Goal: Communication & Community: Answer question/provide support

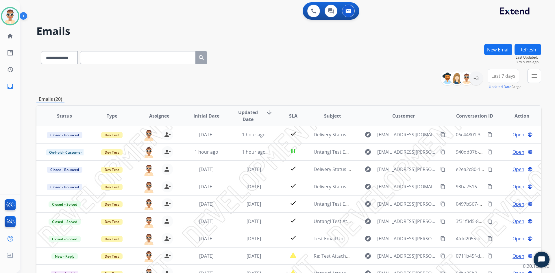
select select "**********"
click at [7, 37] on mat-icon "home" at bounding box center [10, 36] width 7 height 7
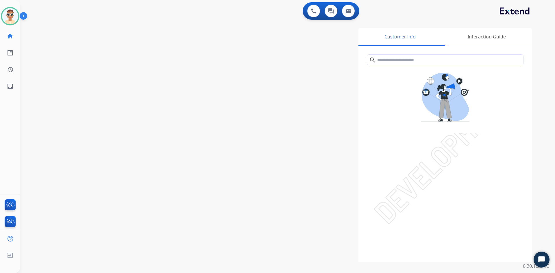
click at [5, 107] on div "Test1 Available Edit Avatar Agent: Test1 Routing Profile: Dev Engineering home …" at bounding box center [10, 136] width 20 height 273
click at [26, 18] on img at bounding box center [25, 17] width 10 height 11
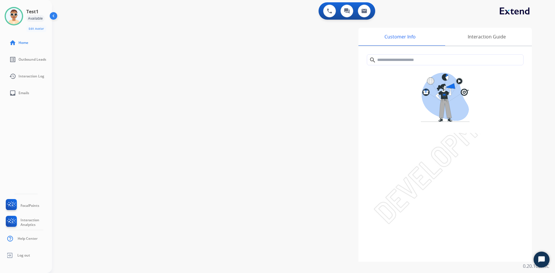
drag, startPoint x: 242, startPoint y: 174, endPoint x: 165, endPoint y: 124, distance: 91.9
click at [242, 174] on div "Customer Info Interaction Guide search Interaction History close Interaction Gu…" at bounding box center [376, 145] width 312 height 234
click at [27, 89] on link "inbox Emails" at bounding box center [31, 93] width 52 height 16
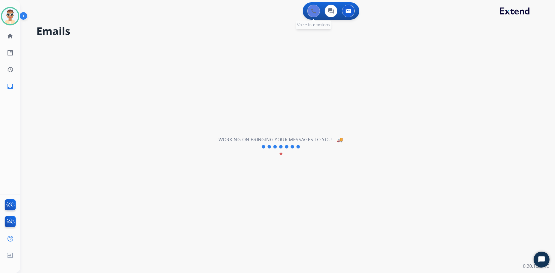
click at [315, 14] on button at bounding box center [314, 11] width 13 height 13
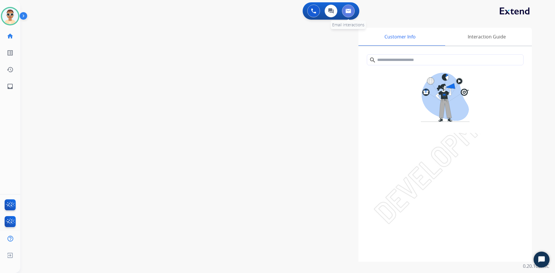
click at [350, 14] on button at bounding box center [348, 11] width 13 height 13
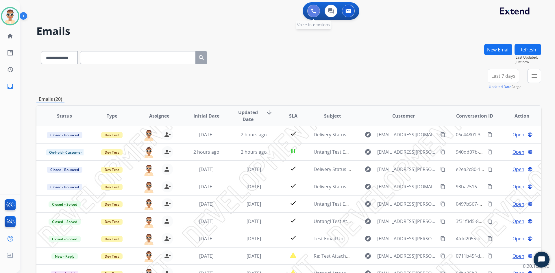
click at [313, 12] on img at bounding box center [313, 10] width 5 height 5
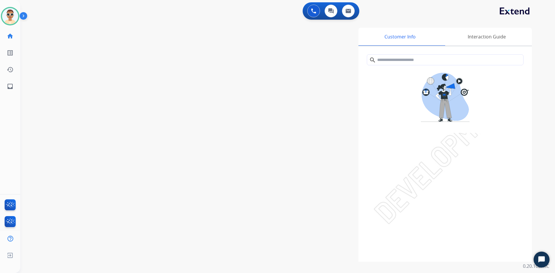
click at [28, 14] on img at bounding box center [25, 17] width 10 height 11
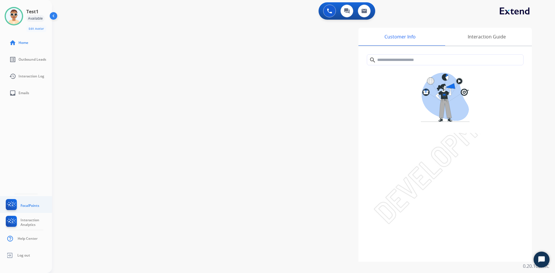
click at [10, 204] on img at bounding box center [12, 205] width 14 height 13
click at [17, 224] on img at bounding box center [12, 222] width 14 height 13
click at [16, 207] on img at bounding box center [12, 205] width 14 height 13
click at [24, 201] on link "FocalPoints" at bounding box center [22, 205] width 35 height 13
click at [36, 17] on div "Available" at bounding box center [35, 18] width 18 height 7
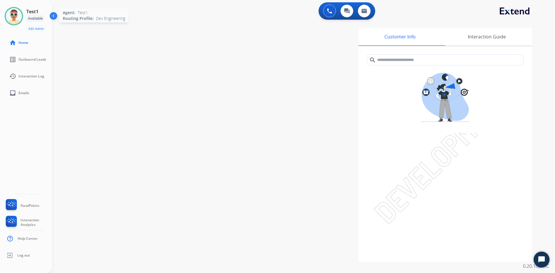
click at [10, 16] on img at bounding box center [14, 16] width 16 height 16
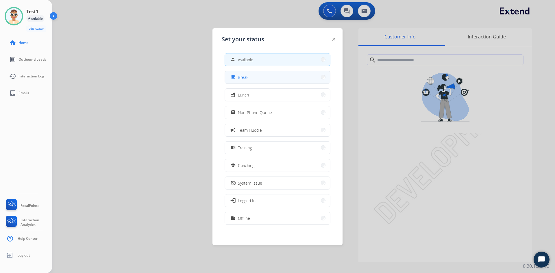
click at [277, 76] on button "free_breakfast Break" at bounding box center [277, 77] width 105 height 12
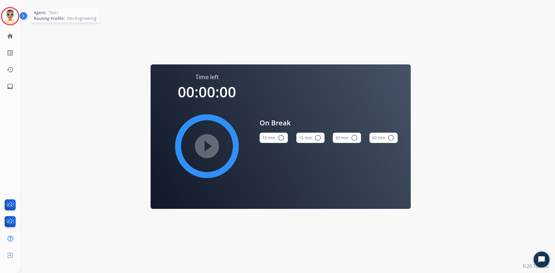
click at [13, 16] on img at bounding box center [10, 16] width 16 height 16
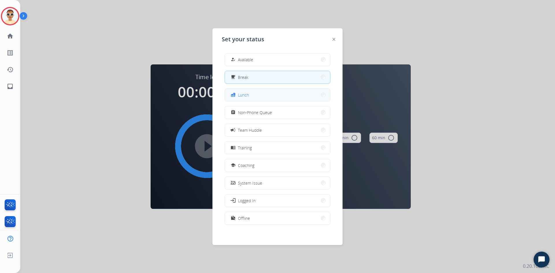
click at [247, 98] on div "fastfood Lunch" at bounding box center [239, 94] width 19 height 7
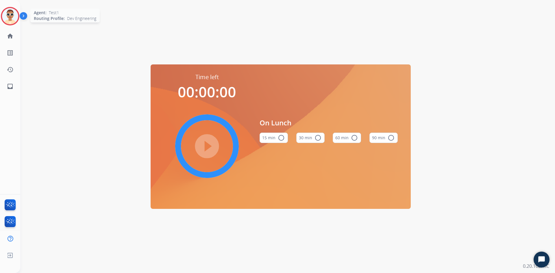
click at [13, 19] on img at bounding box center [10, 16] width 16 height 16
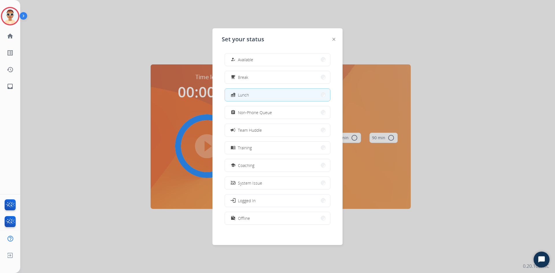
click at [93, 91] on div at bounding box center [277, 136] width 555 height 273
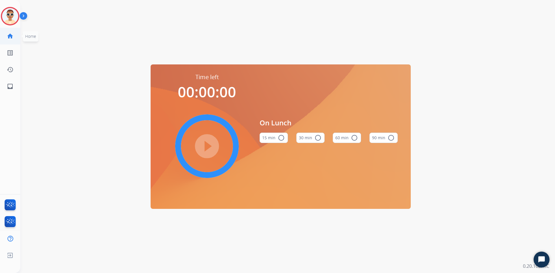
click at [10, 36] on mat-icon "home" at bounding box center [10, 36] width 7 height 7
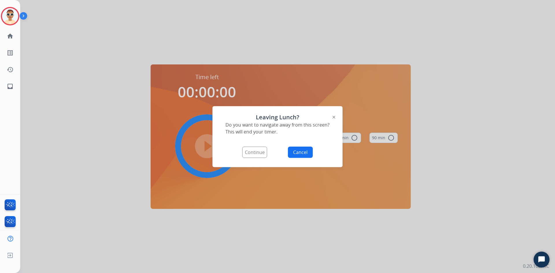
click at [260, 151] on button "Continue" at bounding box center [254, 152] width 25 height 11
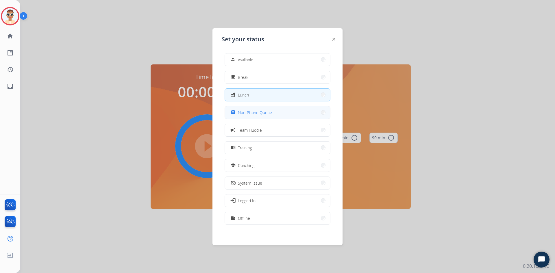
click at [273, 115] on button "assignment Non-Phone Queue" at bounding box center [277, 112] width 105 height 12
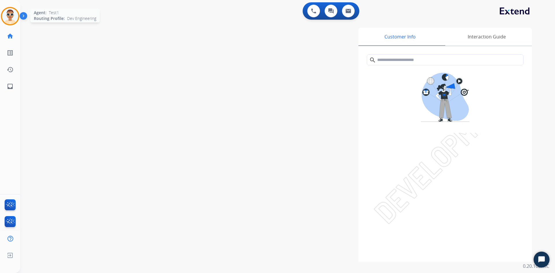
click at [11, 19] on img at bounding box center [10, 16] width 16 height 16
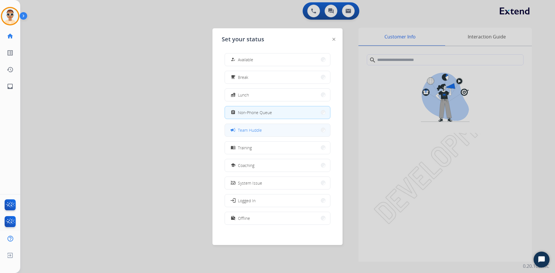
click at [268, 129] on button "campaign Team Huddle" at bounding box center [277, 130] width 105 height 12
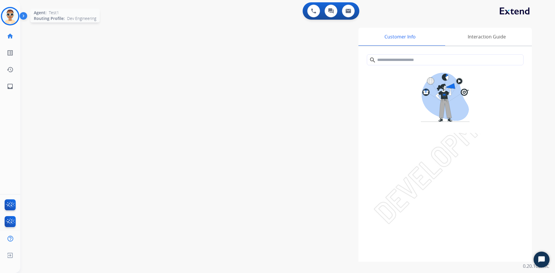
drag, startPoint x: 11, startPoint y: 19, endPoint x: 20, endPoint y: 23, distance: 10.2
click at [12, 20] on img at bounding box center [10, 16] width 16 height 16
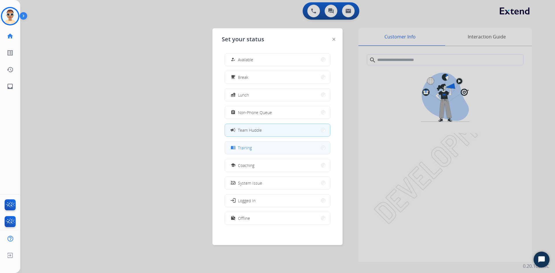
click at [260, 148] on button "menu_book Training" at bounding box center [277, 148] width 105 height 12
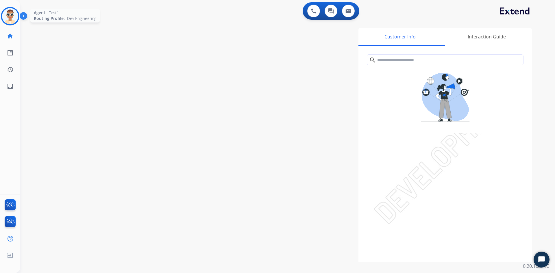
click at [11, 18] on img at bounding box center [10, 16] width 16 height 16
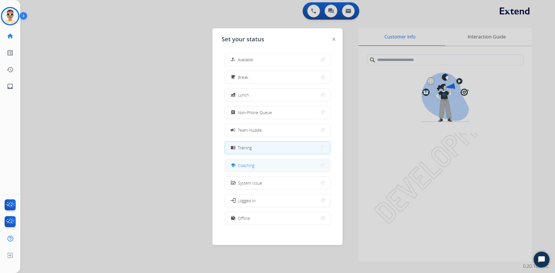
click at [273, 164] on button "school Coaching" at bounding box center [277, 165] width 105 height 12
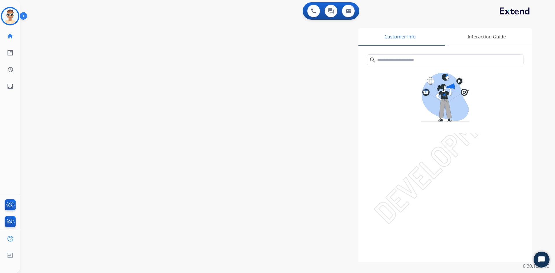
click at [25, 16] on img at bounding box center [25, 17] width 10 height 11
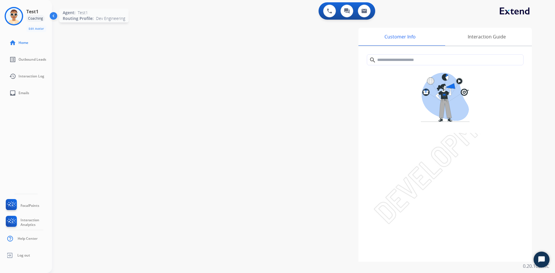
click at [12, 16] on img at bounding box center [14, 16] width 16 height 16
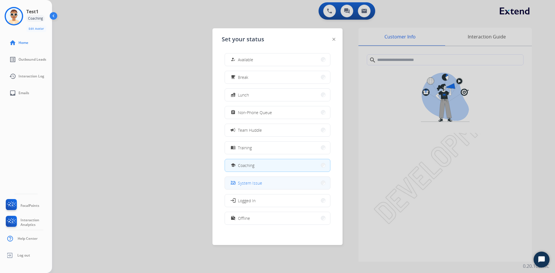
click at [281, 181] on button "phonelink_off System Issue" at bounding box center [277, 183] width 105 height 12
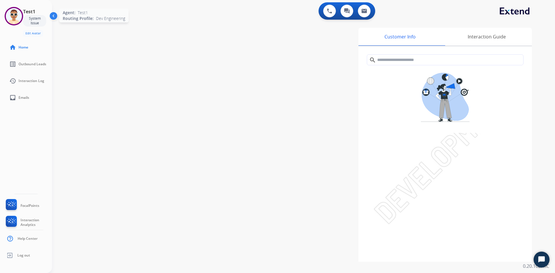
click at [15, 18] on img at bounding box center [14, 16] width 16 height 16
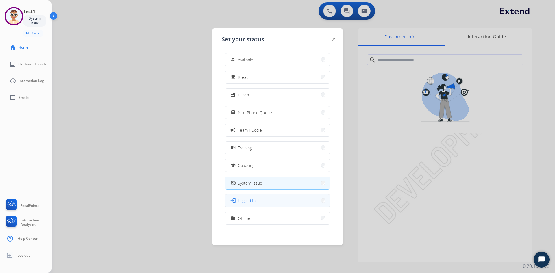
click at [248, 198] on span "Logged In" at bounding box center [247, 201] width 18 height 6
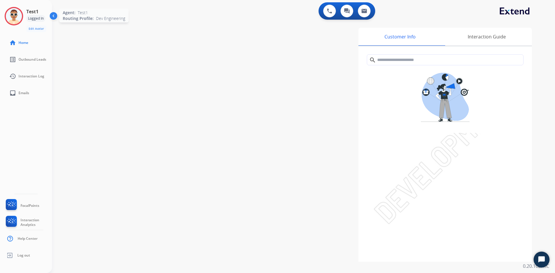
click at [18, 19] on img at bounding box center [14, 16] width 16 height 16
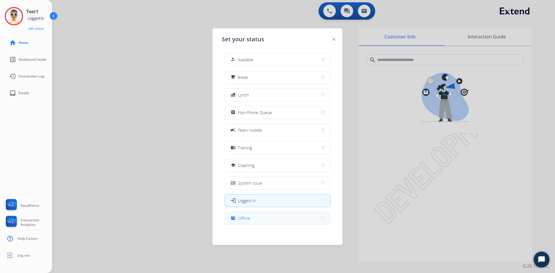
click at [262, 216] on button "work_off Offline" at bounding box center [277, 218] width 105 height 12
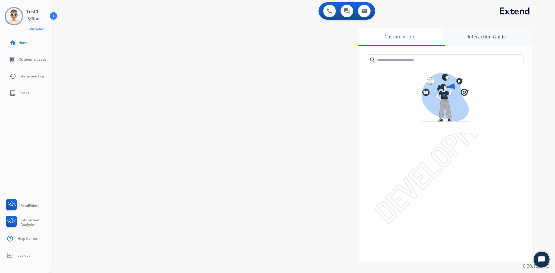
click at [487, 40] on div "Interaction Guide" at bounding box center [487, 37] width 90 height 18
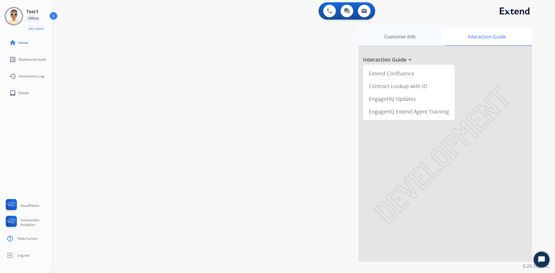
click at [424, 38] on div "Customer Info" at bounding box center [400, 37] width 83 height 18
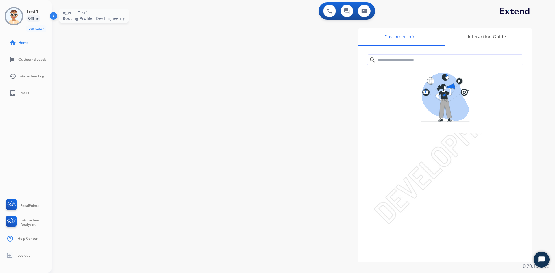
click at [19, 21] on img at bounding box center [14, 16] width 16 height 16
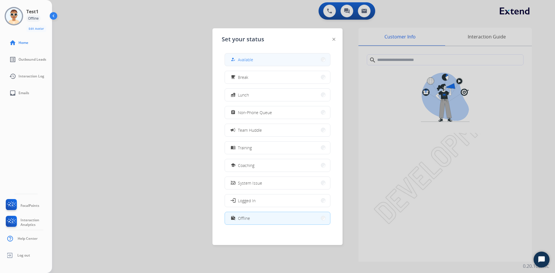
click at [237, 53] on div "how_to_reg Available" at bounding box center [278, 59] width 106 height 13
click at [274, 60] on button "how_to_reg Available" at bounding box center [277, 60] width 105 height 12
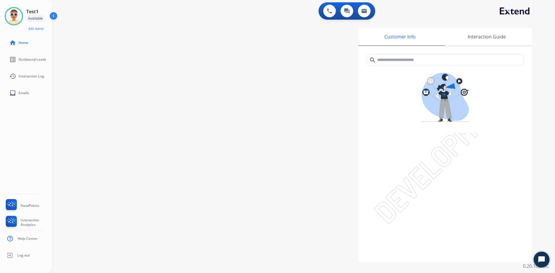
click at [543, 84] on div "0 Voice Interactions 0 Chat Interactions 0 Email Interactions swap_horiz Break …" at bounding box center [303, 136] width 503 height 273
click at [158, 107] on div "swap_horiz Break voice bridge close_fullscreen Connect 3-Way Call merge_type Se…" at bounding box center [297, 141] width 490 height 241
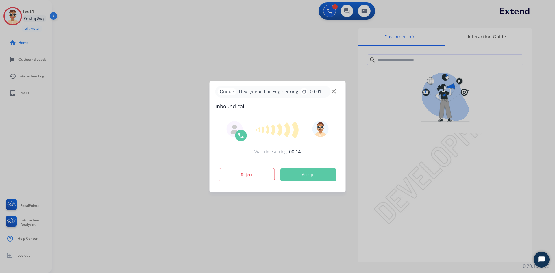
click at [332, 179] on button "Accept" at bounding box center [309, 174] width 56 height 13
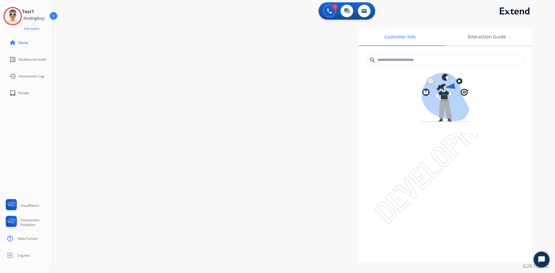
click at [301, 173] on button "Accept" at bounding box center [309, 174] width 56 height 13
drag, startPoint x: 190, startPoint y: 56, endPoint x: 190, endPoint y: 41, distance: 15.0
click at [190, 41] on div at bounding box center [277, 136] width 555 height 273
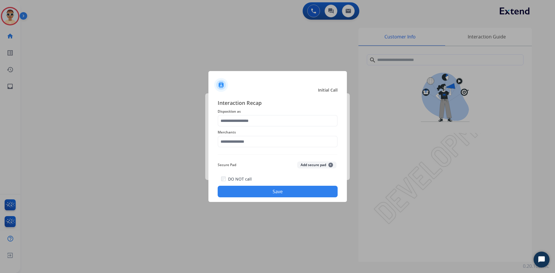
click at [343, 146] on div "Interaction Recap Disposition as Merchants Secure Pad Add secure pad + DO NOT c…" at bounding box center [278, 148] width 139 height 108
click at [279, 126] on input "text" at bounding box center [278, 121] width 120 height 12
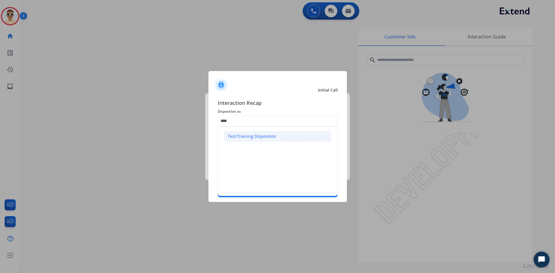
click at [267, 134] on div "Test/Training Disposition" at bounding box center [252, 137] width 49 height 6
type input "**********"
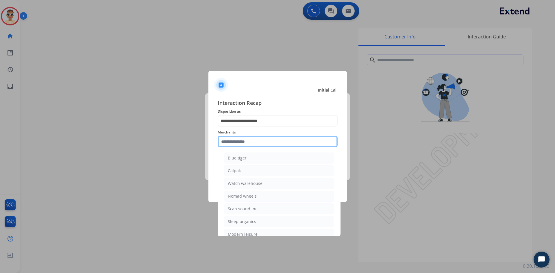
click at [263, 143] on input "text" at bounding box center [278, 142] width 120 height 12
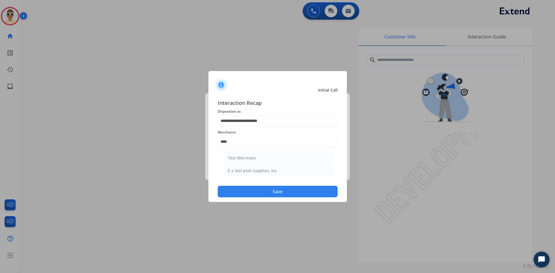
click at [253, 168] on li "E-z test pool supplies, inc" at bounding box center [279, 170] width 110 height 11
type input "**********"
drag, startPoint x: 252, startPoint y: 169, endPoint x: 252, endPoint y: 148, distance: 20.8
click at [252, 166] on div "Secure Pad Add secure pad +" at bounding box center [278, 165] width 120 height 12
click at [296, 192] on button "Save" at bounding box center [278, 192] width 120 height 12
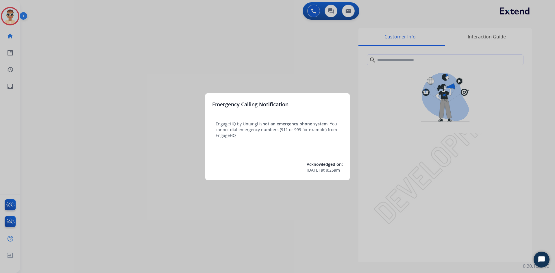
click at [287, 200] on div at bounding box center [277, 136] width 555 height 273
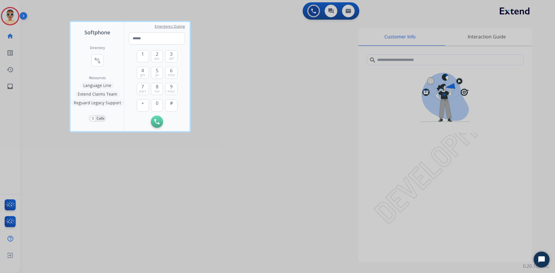
click at [291, 111] on div at bounding box center [277, 136] width 555 height 273
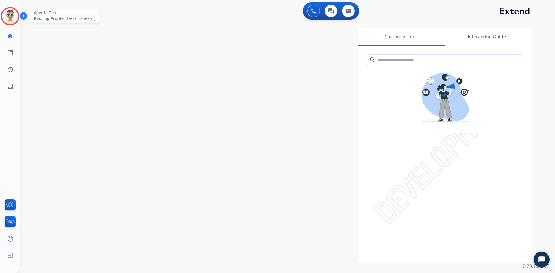
click at [9, 15] on img at bounding box center [10, 16] width 16 height 16
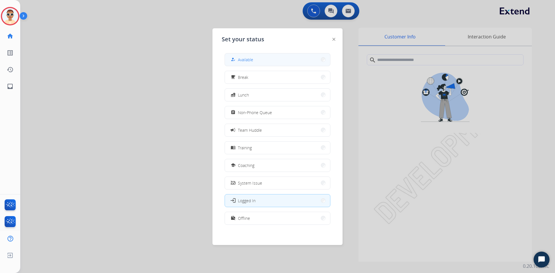
click at [253, 62] on span "Available" at bounding box center [245, 60] width 15 height 6
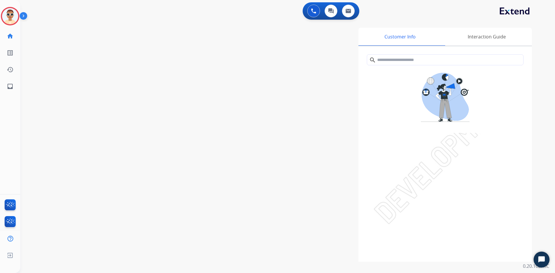
click at [112, 91] on div "swap_horiz Break voice bridge close_fullscreen Connect 3-Way Call merge_type Se…" at bounding box center [280, 141] width 521 height 241
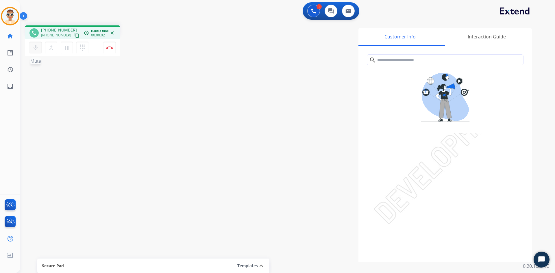
click at [37, 50] on mat-icon "mic" at bounding box center [35, 47] width 7 height 7
click at [38, 49] on mat-icon "mic_off" at bounding box center [35, 47] width 7 height 7
click at [37, 48] on mat-icon "mic" at bounding box center [35, 47] width 7 height 7
drag, startPoint x: 403, startPoint y: 83, endPoint x: 419, endPoint y: 68, distance: 22.3
click at [403, 83] on div at bounding box center [446, 97] width 174 height 65
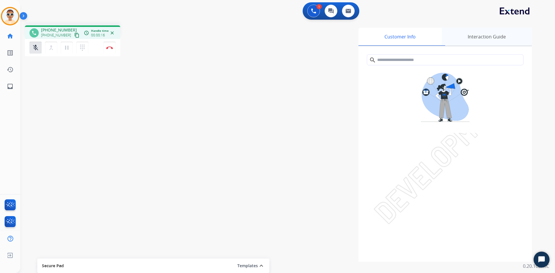
click at [493, 35] on div "Interaction Guide" at bounding box center [487, 37] width 90 height 18
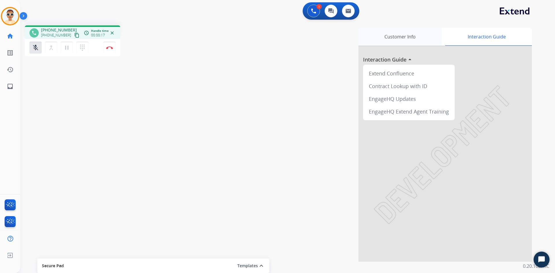
click at [428, 38] on div "Customer Info" at bounding box center [400, 37] width 83 height 18
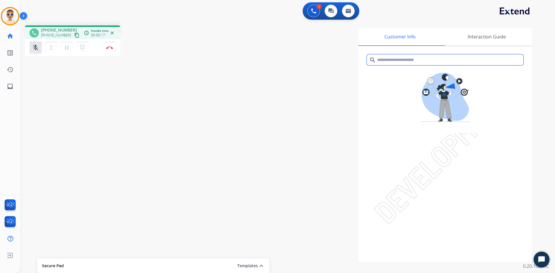
click at [410, 60] on input "text" at bounding box center [445, 59] width 157 height 11
click at [319, 84] on div "Customer Info Interaction Guide search Interaction History close Interaction Gu…" at bounding box center [362, 145] width 341 height 234
drag, startPoint x: 396, startPoint y: 90, endPoint x: 419, endPoint y: 99, distance: 24.8
click at [398, 105] on div at bounding box center [446, 97] width 174 height 65
drag, startPoint x: 406, startPoint y: 93, endPoint x: 398, endPoint y: 104, distance: 14.1
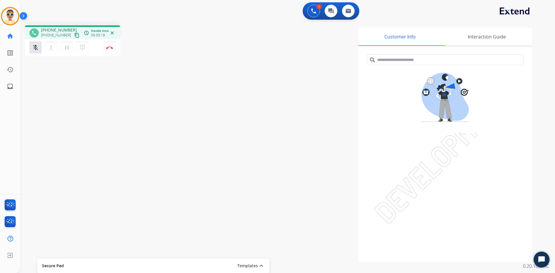
click at [398, 104] on div at bounding box center [446, 97] width 174 height 65
click at [416, 98] on div at bounding box center [446, 97] width 174 height 65
drag, startPoint x: 413, startPoint y: 118, endPoint x: 412, endPoint y: 125, distance: 7.0
click at [412, 124] on div at bounding box center [446, 97] width 174 height 65
click at [398, 125] on div at bounding box center [446, 97] width 174 height 65
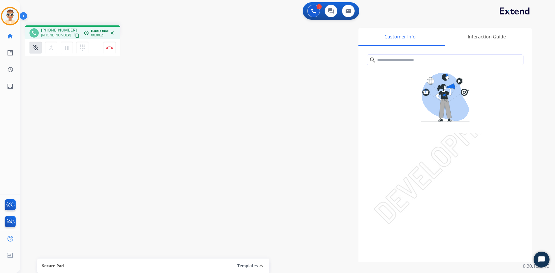
drag, startPoint x: 395, startPoint y: 119, endPoint x: 442, endPoint y: 69, distance: 69.0
click at [395, 119] on div at bounding box center [446, 97] width 174 height 65
click at [420, 91] on img at bounding box center [446, 98] width 56 height 55
click at [410, 63] on input "text" at bounding box center [445, 59] width 157 height 11
click at [302, 97] on div "Customer Info Interaction Guide search Interaction History close Interaction Gu…" at bounding box center [362, 145] width 341 height 234
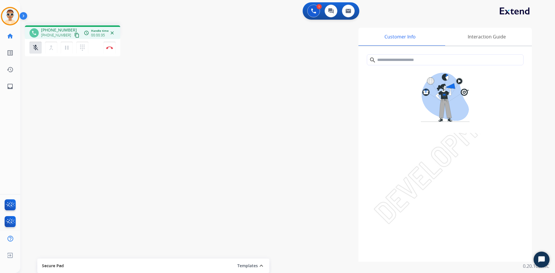
click at [397, 66] on div at bounding box center [446, 97] width 174 height 65
click at [399, 63] on input "text" at bounding box center [445, 59] width 157 height 11
click at [471, 43] on div "Interaction Guide" at bounding box center [487, 37] width 90 height 18
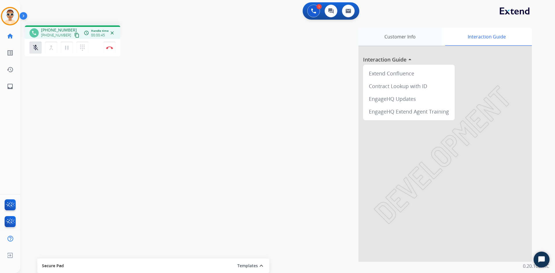
click at [417, 42] on div "Customer Info" at bounding box center [400, 37] width 83 height 18
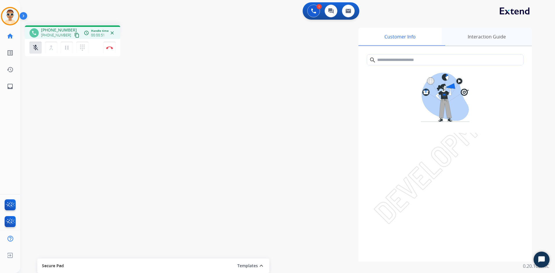
click at [475, 43] on div "Interaction Guide" at bounding box center [487, 37] width 90 height 18
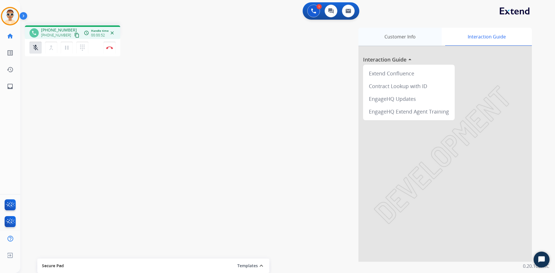
click at [424, 40] on div "Customer Info" at bounding box center [400, 37] width 83 height 18
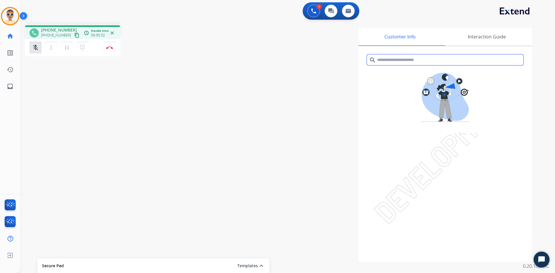
click at [415, 62] on input "text" at bounding box center [445, 59] width 157 height 11
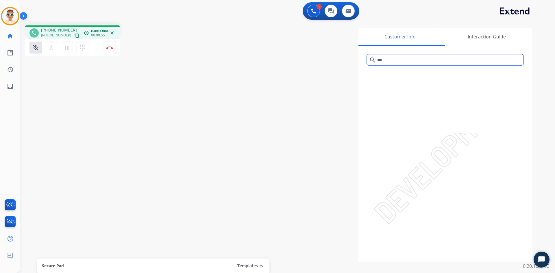
type input "***"
click at [70, 49] on mat-icon "pause" at bounding box center [66, 47] width 7 height 7
click at [53, 50] on mat-icon "merge_type" at bounding box center [51, 47] width 7 height 7
click at [48, 50] on mat-icon "merge_type" at bounding box center [51, 47] width 7 height 7
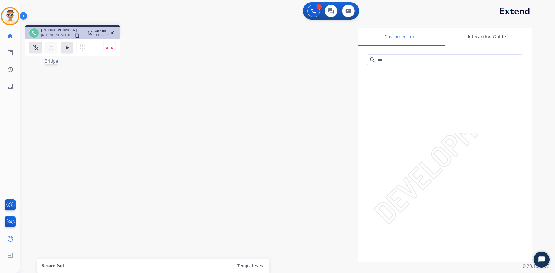
click at [48, 50] on mat-icon "merge_type" at bounding box center [51, 47] width 7 height 7
click at [79, 49] on mat-icon "dialpad" at bounding box center [82, 47] width 7 height 7
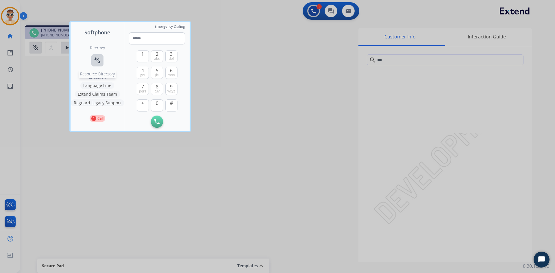
click at [97, 63] on mat-icon "connect_without_contact" at bounding box center [97, 60] width 7 height 7
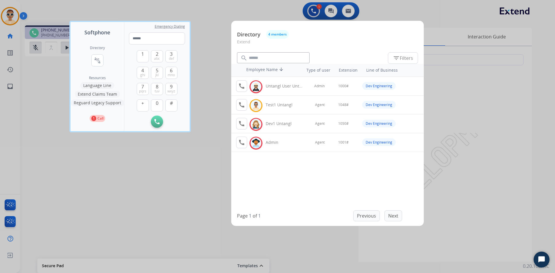
click at [192, 153] on div at bounding box center [277, 136] width 555 height 273
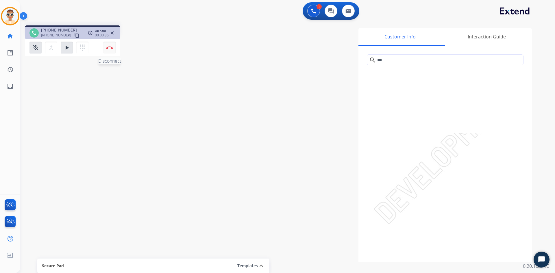
click at [112, 51] on button "Disconnect" at bounding box center [110, 48] width 12 height 12
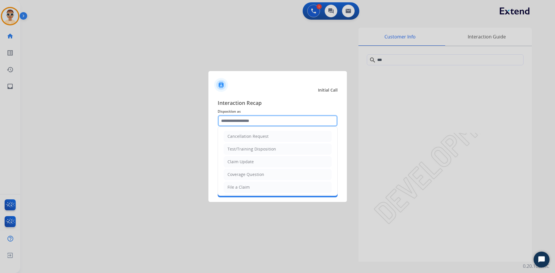
click at [250, 122] on input "text" at bounding box center [278, 121] width 120 height 12
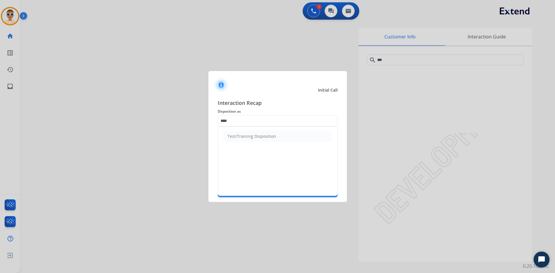
click at [245, 135] on div "Test/Training Disposition" at bounding box center [252, 137] width 49 height 6
type input "**********"
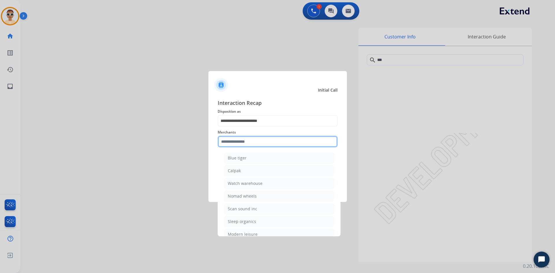
click at [247, 145] on input "text" at bounding box center [278, 142] width 120 height 12
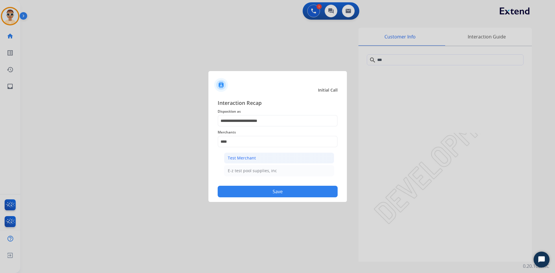
click at [253, 158] on div "Test Merchant" at bounding box center [242, 158] width 28 height 6
type input "**********"
click at [289, 190] on button "Save" at bounding box center [278, 192] width 120 height 12
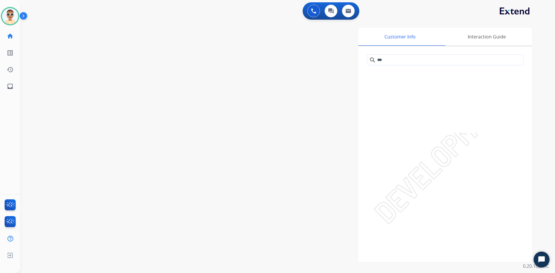
drag, startPoint x: 33, startPoint y: 109, endPoint x: 38, endPoint y: 104, distance: 7.0
click at [33, 109] on div "swap_horiz Break voice bridge close_fullscreen Connect 3-Way Call merge_type Se…" at bounding box center [280, 141] width 521 height 241
click at [317, 15] on button at bounding box center [314, 11] width 13 height 13
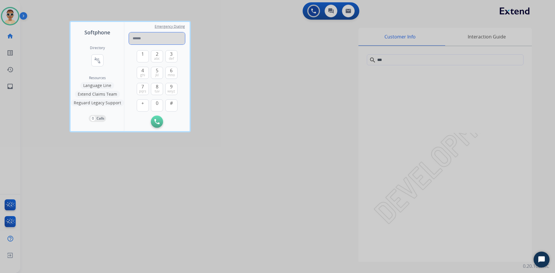
click at [157, 36] on input "tel" at bounding box center [157, 38] width 56 height 12
paste input "**********"
type input "**********"
click at [157, 122] on img at bounding box center [156, 121] width 5 height 5
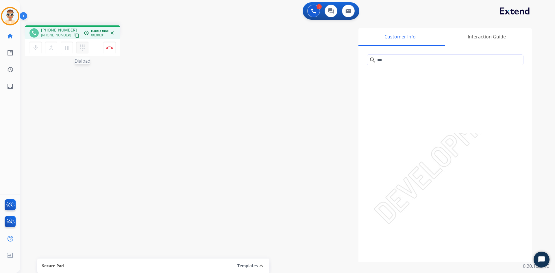
click at [84, 50] on mat-icon "dialpad" at bounding box center [82, 47] width 7 height 7
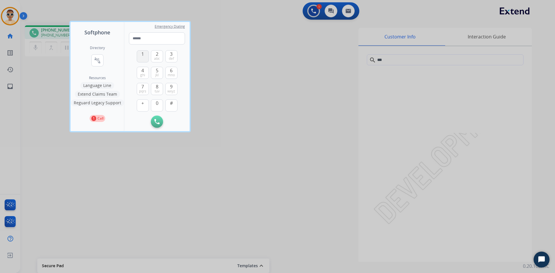
click at [142, 57] on span "1" at bounding box center [142, 54] width 3 height 7
type input "*"
click at [35, 85] on div at bounding box center [277, 136] width 555 height 273
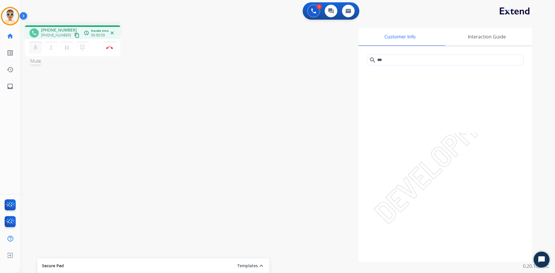
click at [38, 47] on mat-icon "mic" at bounding box center [35, 47] width 7 height 7
click at [38, 47] on mat-icon "mic_off" at bounding box center [35, 47] width 7 height 7
click at [37, 49] on mat-icon "mic_off" at bounding box center [35, 47] width 7 height 7
click at [86, 46] on button "dialpad Dialpad" at bounding box center [82, 48] width 12 height 12
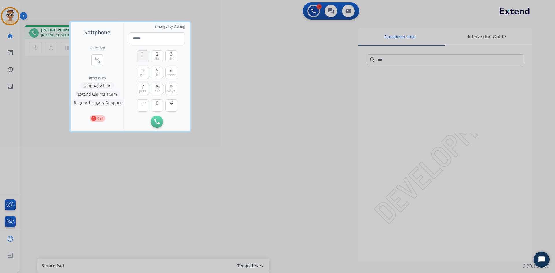
click at [145, 56] on button "1" at bounding box center [143, 56] width 12 height 12
type input "*"
click at [223, 81] on div at bounding box center [277, 136] width 555 height 273
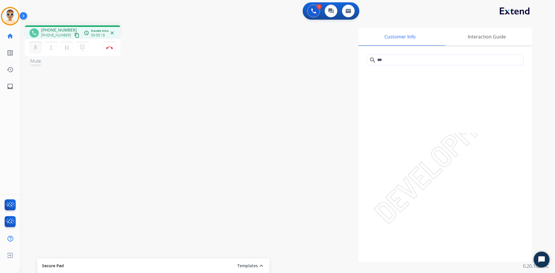
click at [36, 47] on mat-icon "mic" at bounding box center [35, 47] width 7 height 7
click at [65, 48] on mat-icon "pause" at bounding box center [66, 47] width 7 height 7
click at [73, 47] on div "mic_off Mute merge_type Bridge play_arrow Hold dialpad Dialpad" at bounding box center [61, 48] width 62 height 12
click at [68, 48] on mat-icon "play_arrow" at bounding box center [66, 47] width 7 height 7
click at [36, 51] on mat-icon "mic_off" at bounding box center [35, 47] width 7 height 7
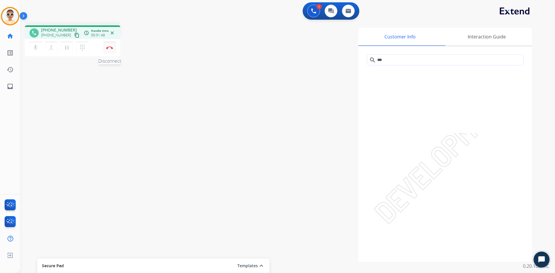
click at [111, 48] on img at bounding box center [109, 47] width 7 height 3
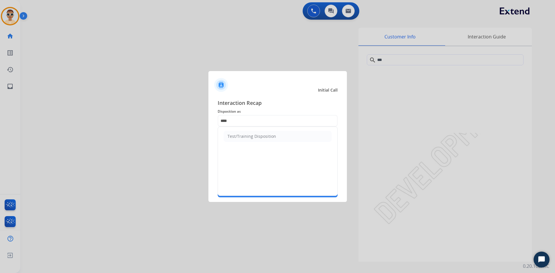
type input "**********"
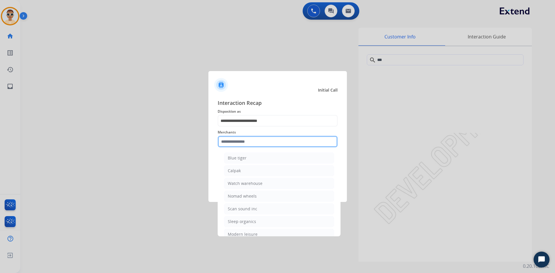
click at [266, 138] on input "text" at bounding box center [278, 142] width 120 height 12
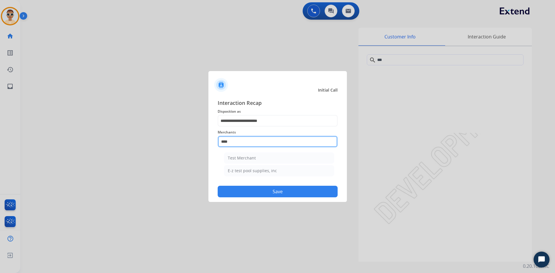
type input "**********"
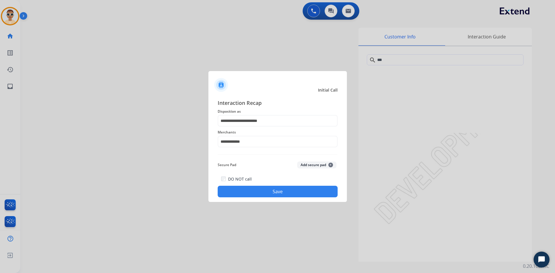
click at [312, 165] on button "Add secure pad +" at bounding box center [316, 165] width 39 height 7
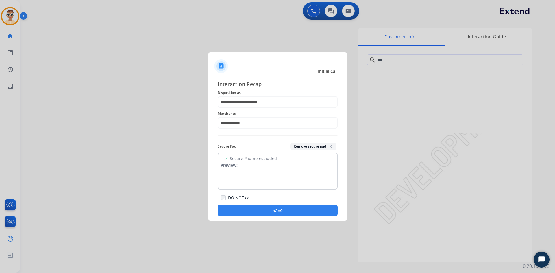
click at [280, 210] on button "Save" at bounding box center [278, 211] width 120 height 12
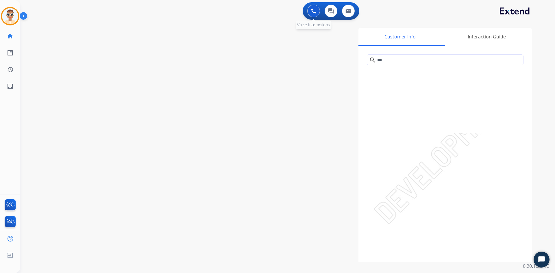
click at [316, 16] on button at bounding box center [314, 11] width 13 height 13
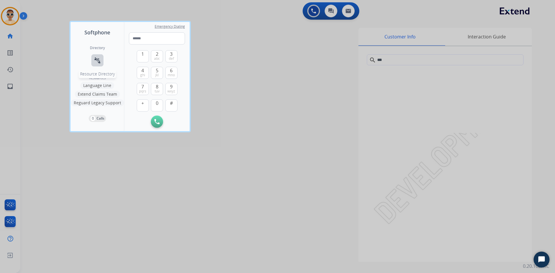
click at [102, 62] on button "connect_without_contact Resource Directory" at bounding box center [97, 60] width 12 height 12
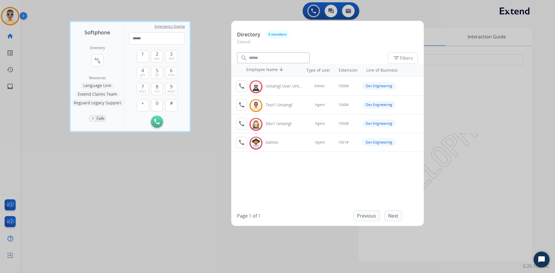
click at [159, 160] on div at bounding box center [277, 136] width 555 height 273
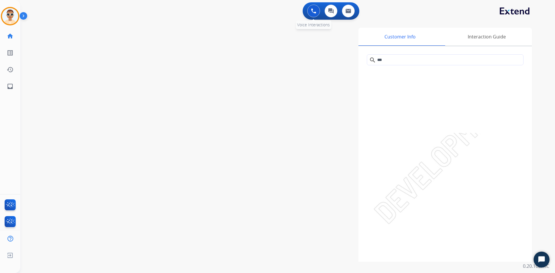
click at [310, 13] on button at bounding box center [314, 11] width 13 height 13
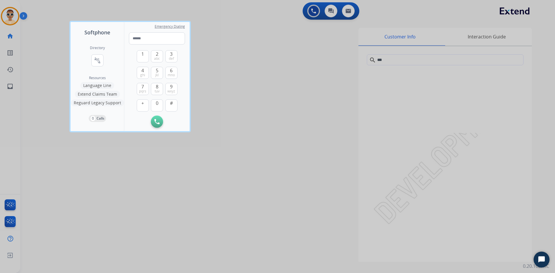
click at [107, 85] on button "Language Line" at bounding box center [97, 85] width 34 height 7
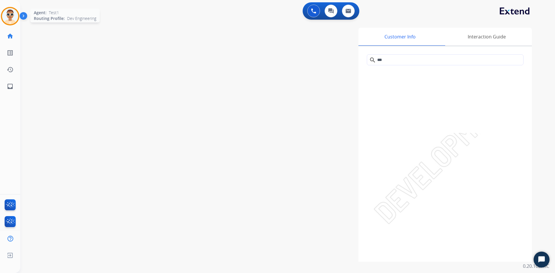
click at [13, 17] on img at bounding box center [10, 16] width 16 height 16
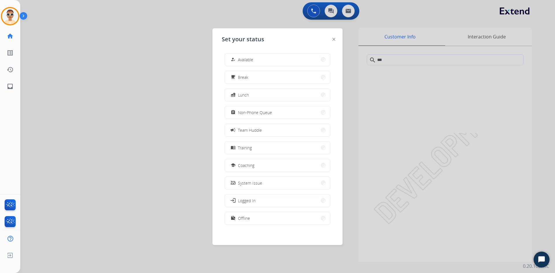
click at [180, 69] on div at bounding box center [277, 136] width 555 height 273
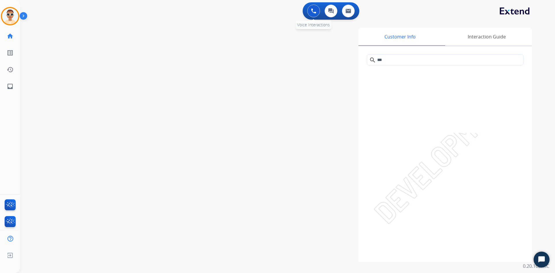
click at [312, 12] on img at bounding box center [313, 10] width 5 height 5
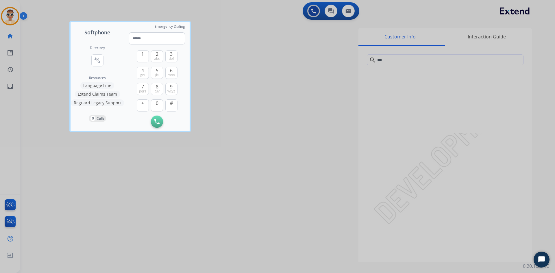
click at [94, 93] on button "Extend Claims Team" at bounding box center [97, 94] width 45 height 7
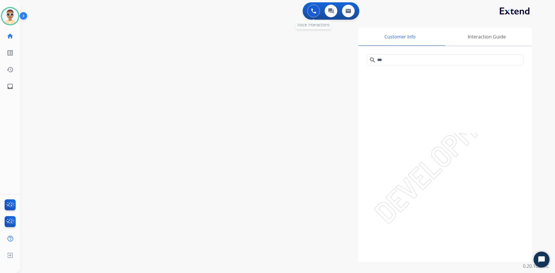
click at [310, 13] on button at bounding box center [314, 11] width 13 height 13
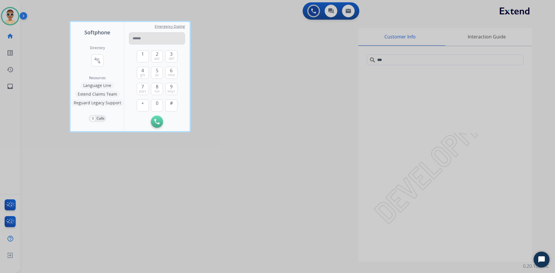
click at [158, 38] on input "tel" at bounding box center [157, 38] width 56 height 12
click at [171, 121] on img at bounding box center [172, 122] width 6 height 4
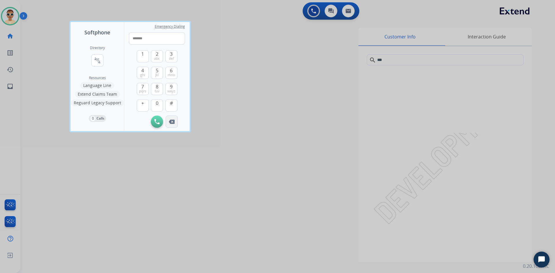
click at [171, 121] on img at bounding box center [172, 122] width 6 height 4
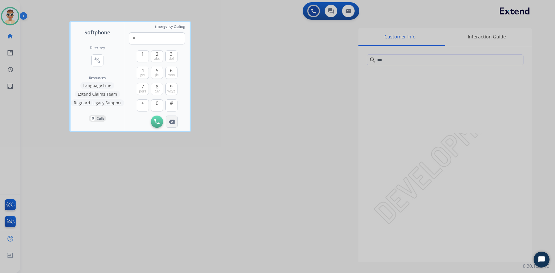
click at [171, 121] on img at bounding box center [172, 122] width 6 height 4
type input "*"
click at [171, 121] on img at bounding box center [172, 122] width 6 height 4
click at [171, 121] on div "Initiate Call" at bounding box center [157, 122] width 56 height 12
click at [173, 35] on input "tel" at bounding box center [157, 38] width 56 height 12
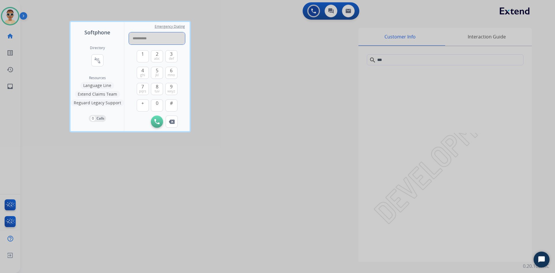
click at [173, 38] on input "**********" at bounding box center [157, 38] width 56 height 12
click at [171, 109] on button "#" at bounding box center [171, 106] width 12 height 12
click at [135, 104] on div "1 2 abc 3 def 4 ghi 5 jkl 6 mno 7 pqrs 8 tuv 9 wxyz + 0 # Initiate Call Remove …" at bounding box center [157, 86] width 56 height 83
click at [143, 105] on span "+" at bounding box center [142, 103] width 3 height 7
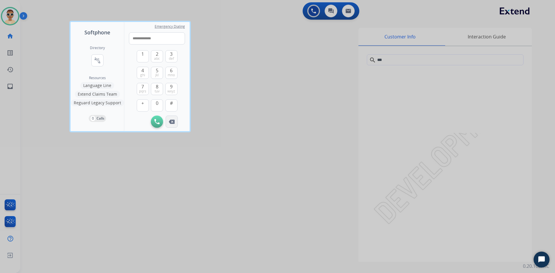
click at [170, 122] on img at bounding box center [172, 122] width 6 height 4
click at [171, 122] on img at bounding box center [172, 122] width 6 height 4
type input "**********"
drag, startPoint x: 6, startPoint y: 148, endPoint x: 58, endPoint y: 127, distance: 56.2
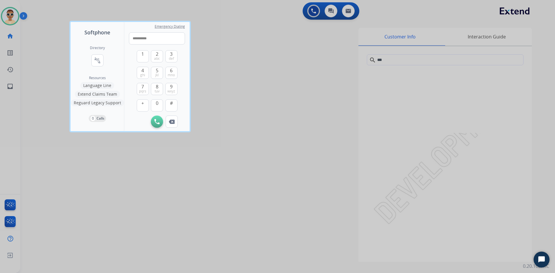
click at [6, 148] on div at bounding box center [277, 136] width 555 height 273
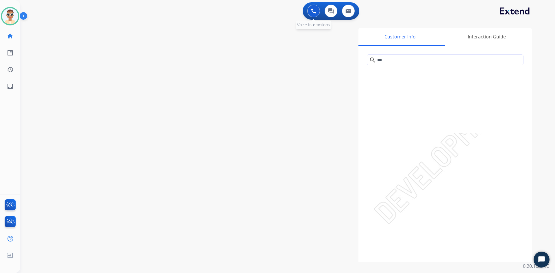
click at [312, 13] on img at bounding box center [313, 10] width 5 height 5
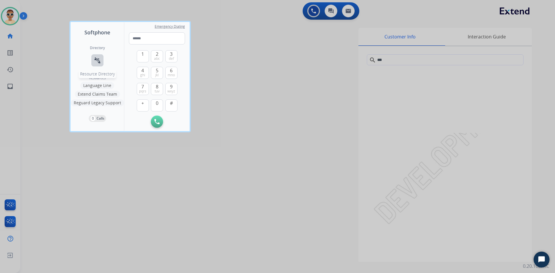
click at [97, 58] on mat-icon "connect_without_contact" at bounding box center [97, 60] width 7 height 7
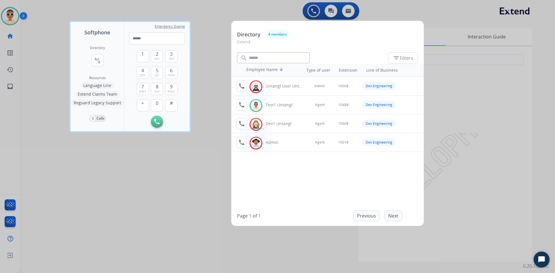
click at [414, 59] on button "filter_list Filters" at bounding box center [403, 58] width 30 height 12
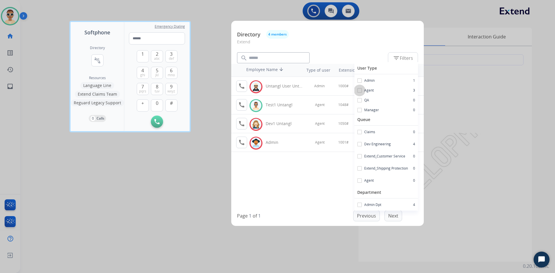
click at [366, 91] on span "Agent" at bounding box center [370, 90] width 10 height 7
click at [362, 91] on span at bounding box center [360, 90] width 5 height 5
click at [362, 81] on span at bounding box center [360, 80] width 5 height 5
click at [366, 132] on span "Claims" at bounding box center [370, 132] width 11 height 7
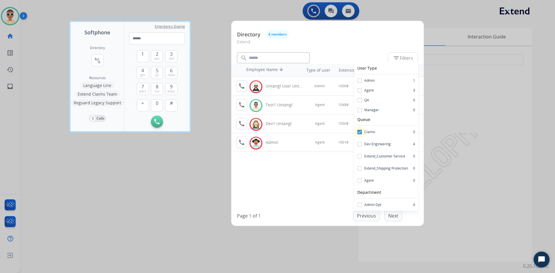
click at [366, 132] on span "Claims" at bounding box center [370, 132] width 11 height 7
click at [364, 143] on label "Dev Engineering" at bounding box center [375, 144] width 34 height 7
click at [366, 158] on span "Extend_Customer Service" at bounding box center [385, 156] width 41 height 7
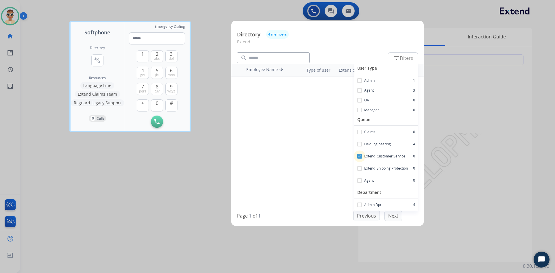
click at [366, 158] on span "Extend_Customer Service" at bounding box center [385, 156] width 41 height 7
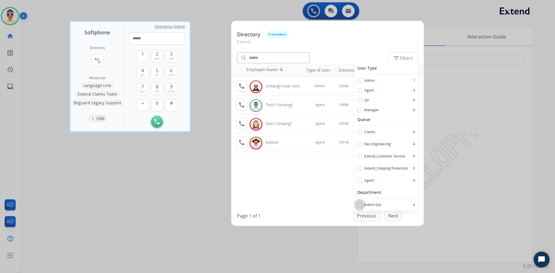
click at [369, 206] on span "Admin Dpt" at bounding box center [373, 205] width 17 height 7
click at [334, 203] on div "Employee Name arrow_downward Type of user Extension Line of Business call Logge…" at bounding box center [327, 134] width 193 height 140
click at [400, 58] on mat-icon "filter_list" at bounding box center [396, 58] width 7 height 7
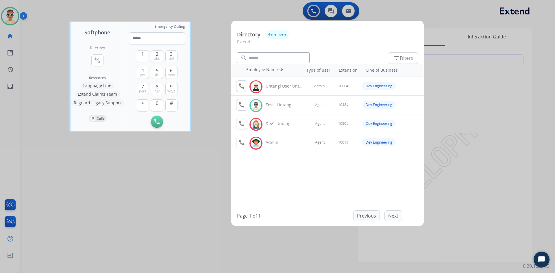
click at [405, 56] on span "filter_list Filters" at bounding box center [403, 58] width 20 height 7
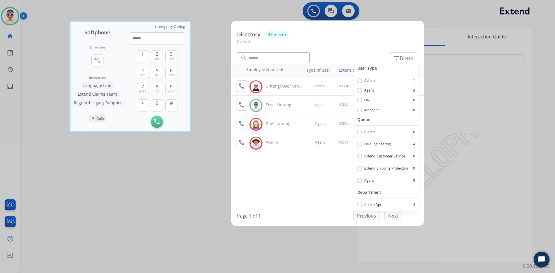
click at [406, 55] on span "filter_list Filters" at bounding box center [403, 58] width 20 height 7
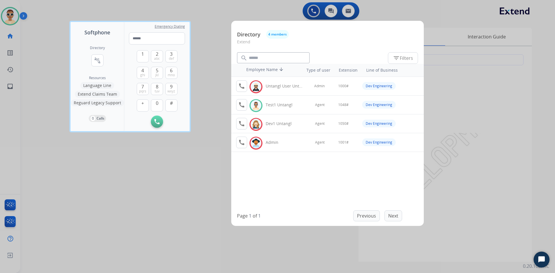
click at [406, 55] on span "filter_list Filters" at bounding box center [403, 58] width 20 height 7
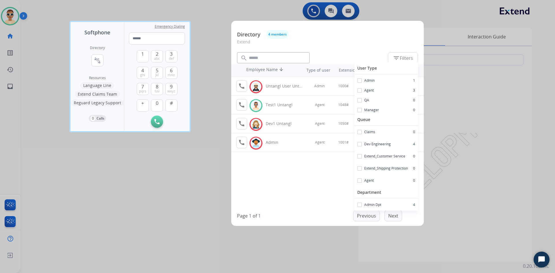
click at [399, 58] on mat-icon "filter_list" at bounding box center [396, 58] width 7 height 7
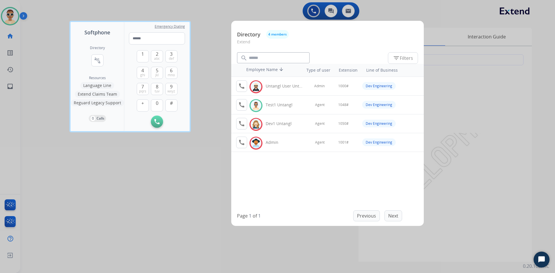
click at [555, 70] on div at bounding box center [277, 136] width 555 height 273
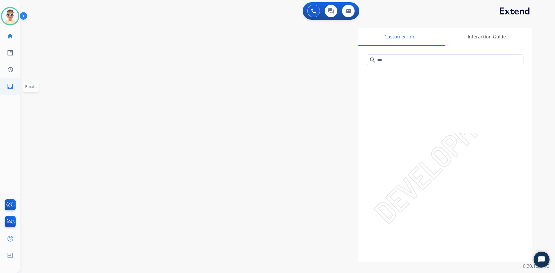
click at [3, 86] on link "inbox Emails" at bounding box center [10, 86] width 16 height 16
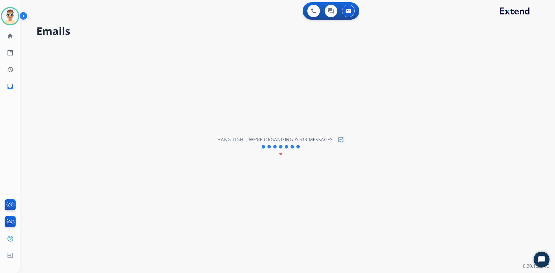
click at [28, 17] on img at bounding box center [25, 17] width 10 height 11
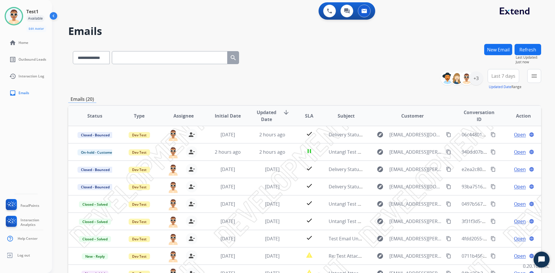
click at [496, 50] on button "New Email" at bounding box center [499, 49] width 28 height 11
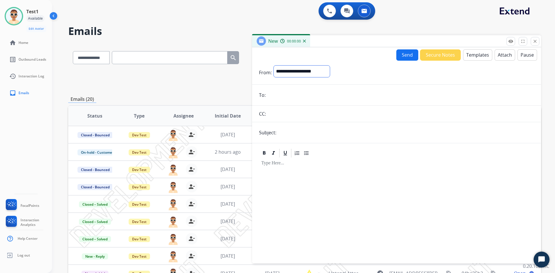
click at [301, 72] on select "**********" at bounding box center [302, 71] width 57 height 12
select select "**********"
click at [274, 65] on select "**********" at bounding box center [302, 71] width 57 height 12
click at [294, 97] on input "email" at bounding box center [401, 95] width 267 height 12
type input "**********"
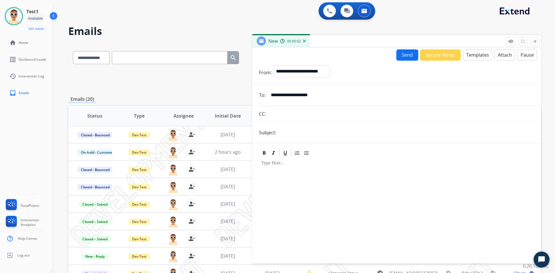
click at [297, 122] on hr at bounding box center [396, 122] width 289 height 0
click at [297, 117] on input "text" at bounding box center [401, 114] width 267 height 12
drag, startPoint x: 536, startPoint y: 41, endPoint x: 529, endPoint y: 48, distance: 10.0
click at [536, 41] on mat-icon "close" at bounding box center [535, 41] width 5 height 5
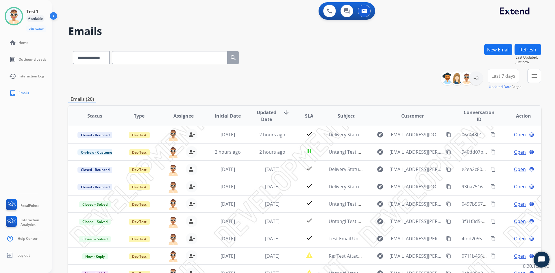
click at [555, 170] on div "**********" at bounding box center [303, 136] width 503 height 273
click at [315, 56] on div "**********" at bounding box center [304, 56] width 473 height 25
click at [314, 73] on div "**********" at bounding box center [304, 79] width 473 height 21
click at [316, 74] on div "**********" at bounding box center [304, 79] width 473 height 21
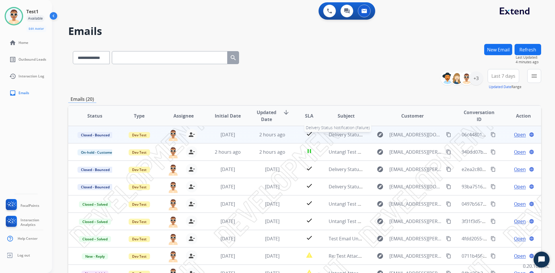
click at [334, 133] on span "Delivery Status Notification (Failure)" at bounding box center [368, 135] width 78 height 6
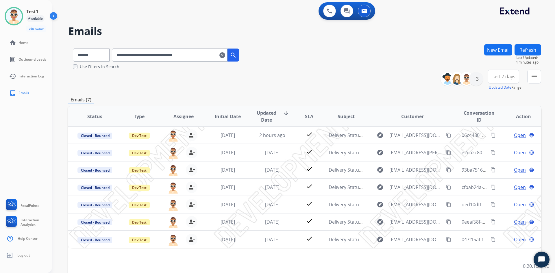
click at [225, 56] on mat-icon "clear" at bounding box center [223, 55] width 6 height 7
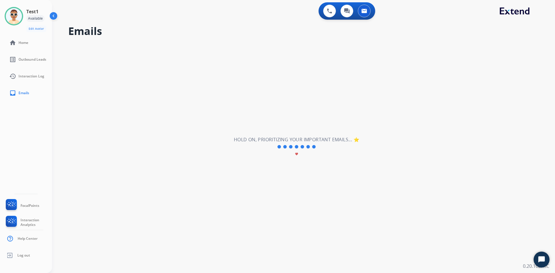
select select "**********"
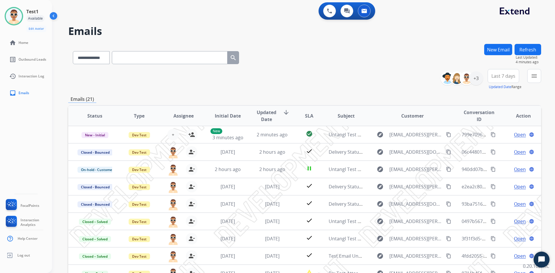
click at [548, 87] on div "**********" at bounding box center [303, 136] width 503 height 273
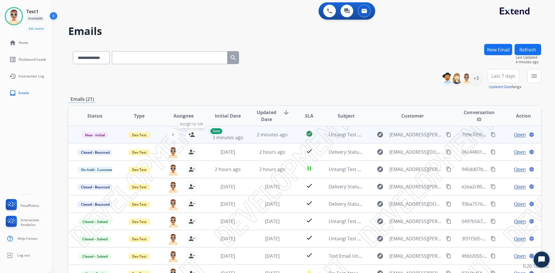
click at [188, 133] on mat-icon "person_add" at bounding box center [191, 134] width 7 height 7
click at [515, 135] on span "Open" at bounding box center [520, 134] width 12 height 7
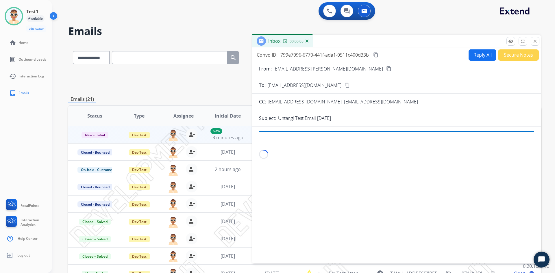
click at [301, 156] on div "Loading..." at bounding box center [396, 154] width 275 height 9
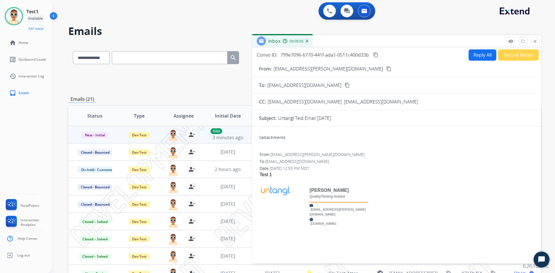
click at [301, 156] on span "[EMAIL_ADDRESS][PERSON_NAME][DOMAIN_NAME]" at bounding box center [318, 154] width 94 height 5
click at [345, 142] on div "0 attachments" at bounding box center [396, 138] width 275 height 14
click at [469, 54] on button "Reply All" at bounding box center [483, 54] width 28 height 11
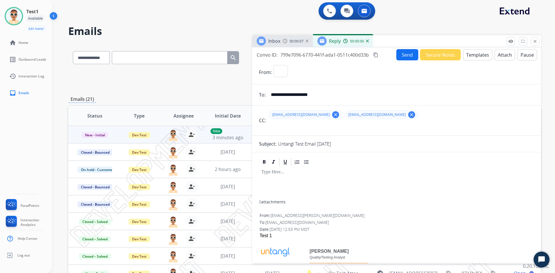
select select "**********"
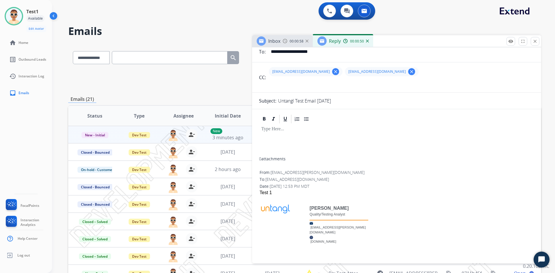
scroll to position [29, 0]
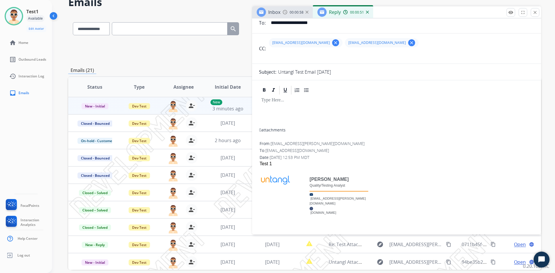
click at [295, 105] on div at bounding box center [396, 111] width 275 height 33
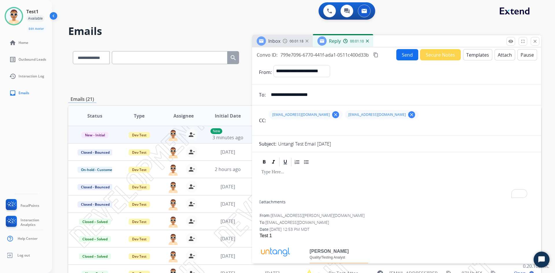
click at [286, 176] on div "To enrich screen reader interactions, please activate Accessibility in Grammarl…" at bounding box center [396, 184] width 275 height 33
click at [280, 44] on div "Inbox" at bounding box center [274, 41] width 12 height 7
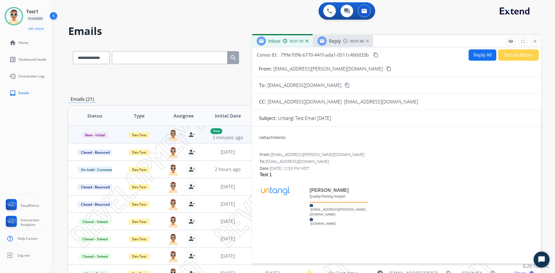
click at [345, 45] on div "Reply 00:01:43" at bounding box center [343, 41] width 60 height 12
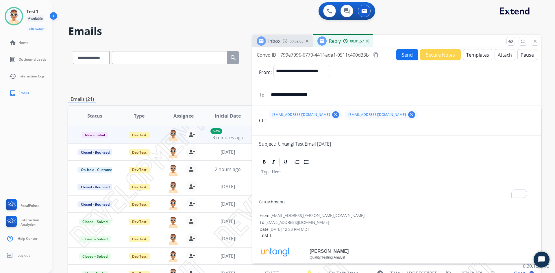
click at [285, 172] on p "To enrich screen reader interactions, please activate Accessibility in Grammarl…" at bounding box center [397, 172] width 271 height 5
click at [398, 58] on button "Send" at bounding box center [408, 54] width 22 height 11
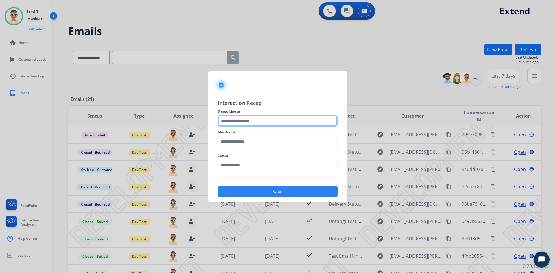
click at [270, 121] on input "text" at bounding box center [278, 121] width 120 height 12
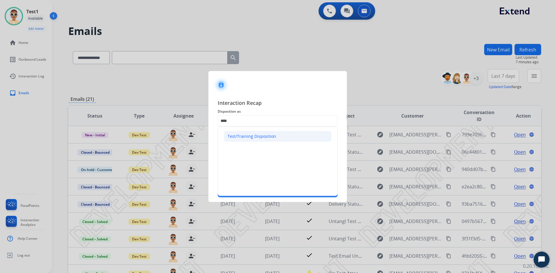
click at [260, 134] on div "Test/Training Disposition" at bounding box center [252, 137] width 49 height 6
type input "**********"
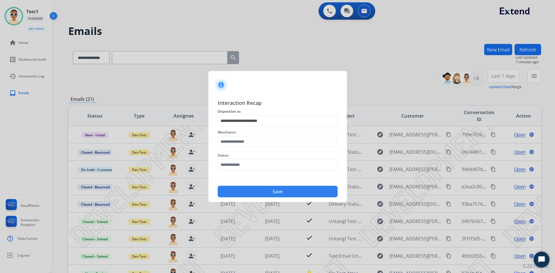
click at [260, 134] on span "Merchants" at bounding box center [278, 132] width 120 height 7
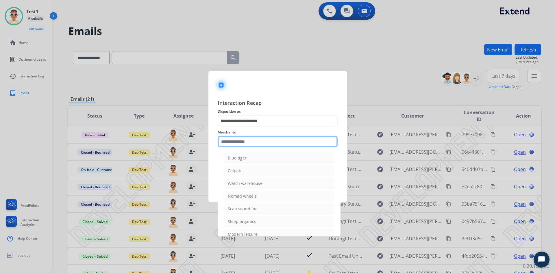
click at [256, 143] on input "text" at bounding box center [278, 142] width 120 height 12
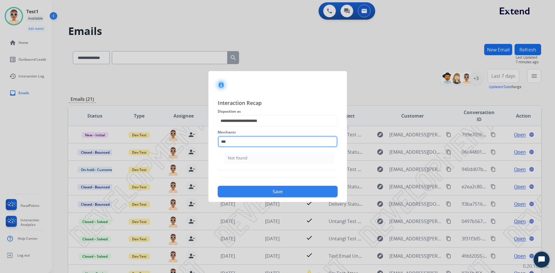
type input "*********"
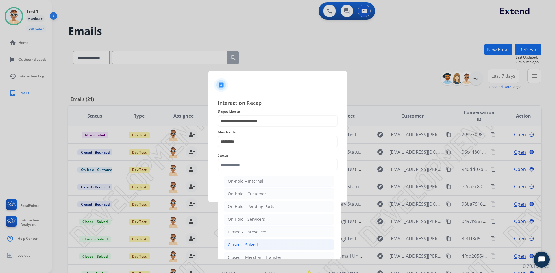
click at [258, 241] on li "Closed – Solved" at bounding box center [279, 245] width 110 height 11
type input "**********"
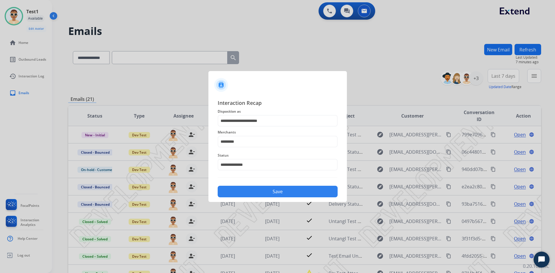
click at [276, 197] on button "Save" at bounding box center [278, 192] width 120 height 12
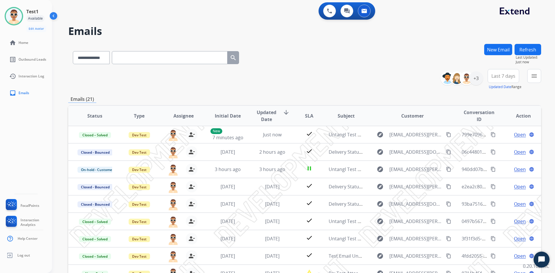
click at [555, 79] on div "**********" at bounding box center [303, 136] width 503 height 273
